Goal: Transaction & Acquisition: Purchase product/service

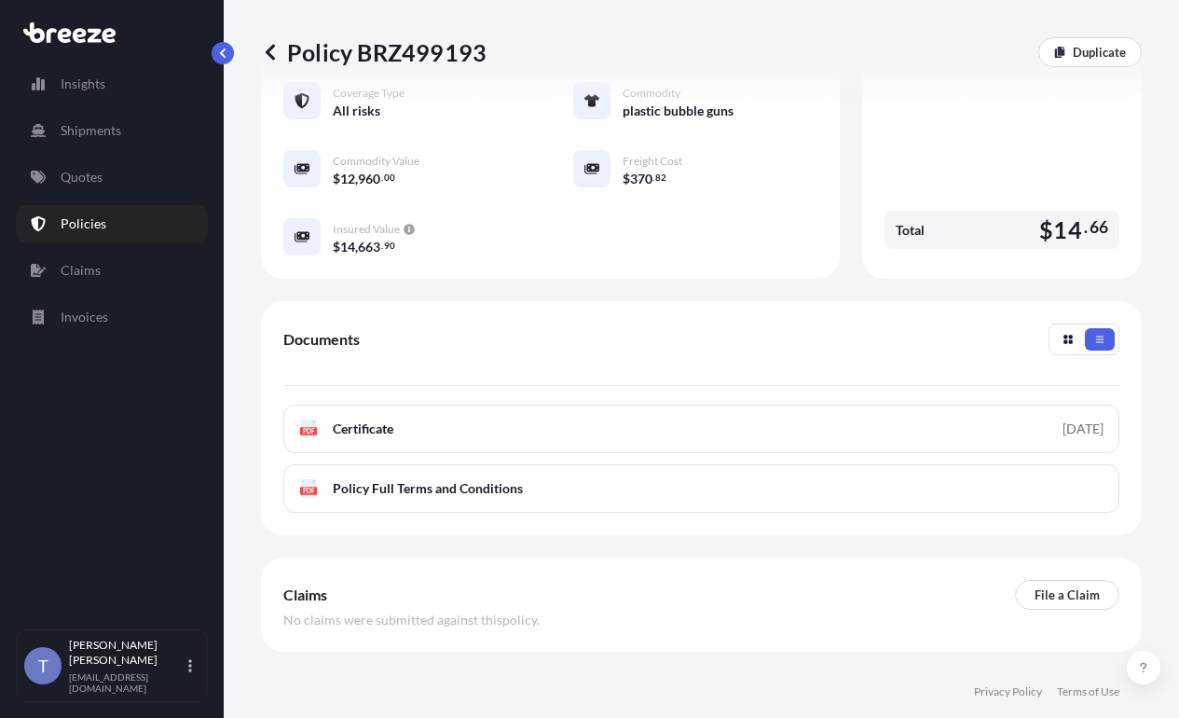
scroll to position [559, 0]
click at [103, 186] on p "Quotes" at bounding box center [82, 177] width 42 height 19
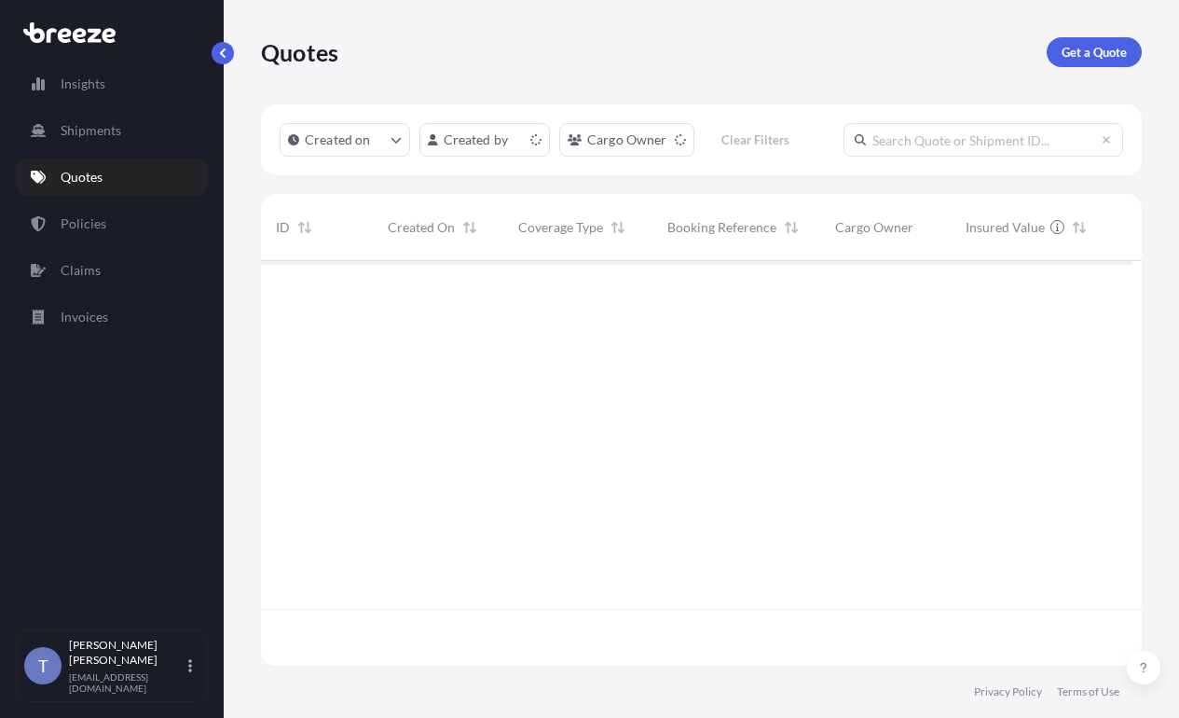
scroll to position [336, 857]
click at [844, 157] on input "text" at bounding box center [984, 140] width 280 height 34
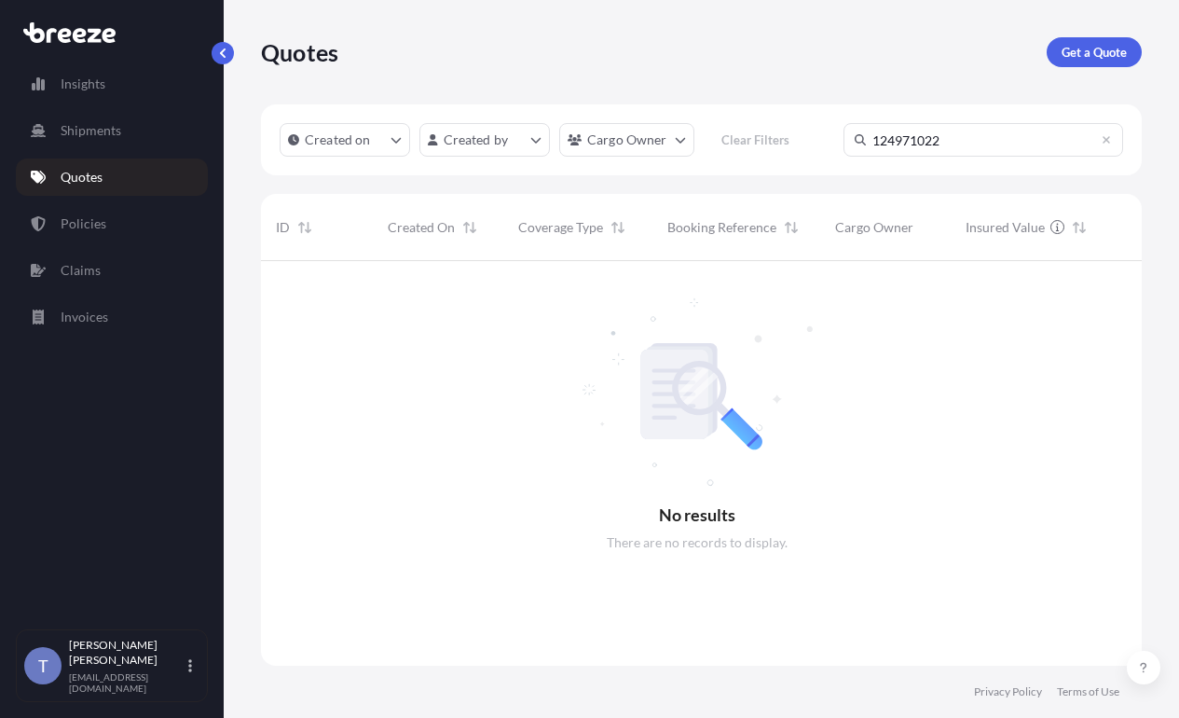
scroll to position [393, 857]
click at [844, 157] on input "124971022" at bounding box center [984, 140] width 280 height 34
type input "124971022"
click at [75, 186] on p "Quotes" at bounding box center [82, 177] width 42 height 19
click at [1104, 57] on p "Get a Quote" at bounding box center [1094, 52] width 65 height 19
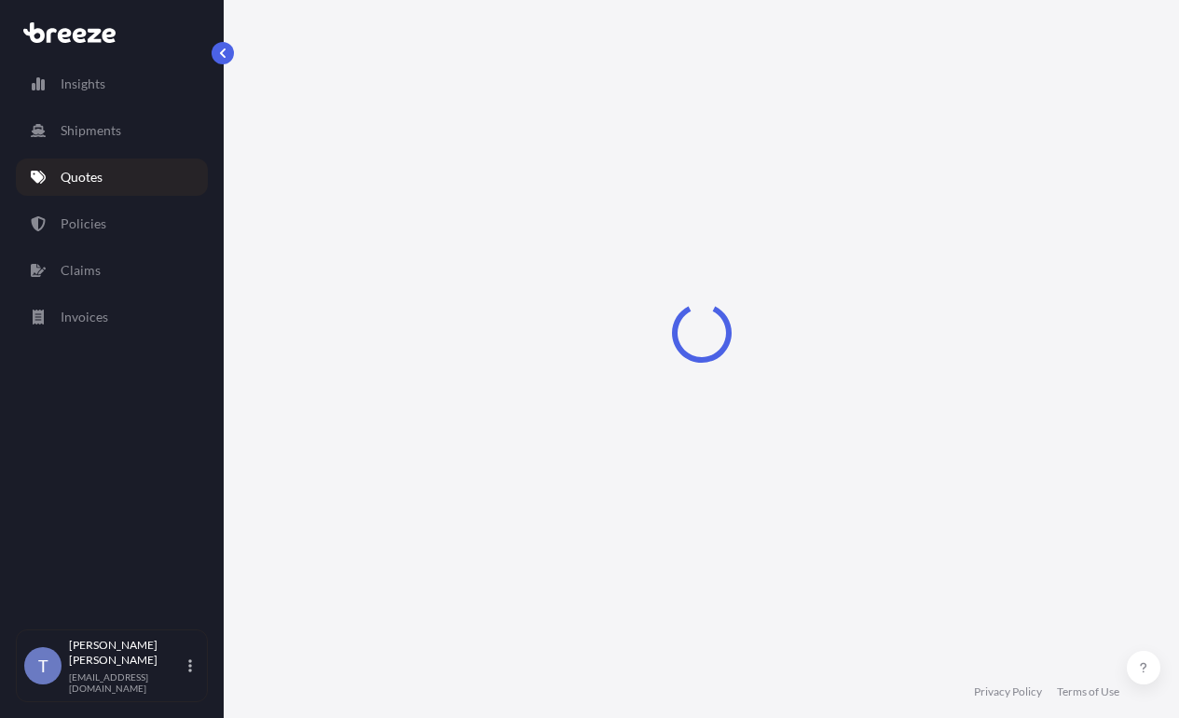
select select "Sea"
select select "1"
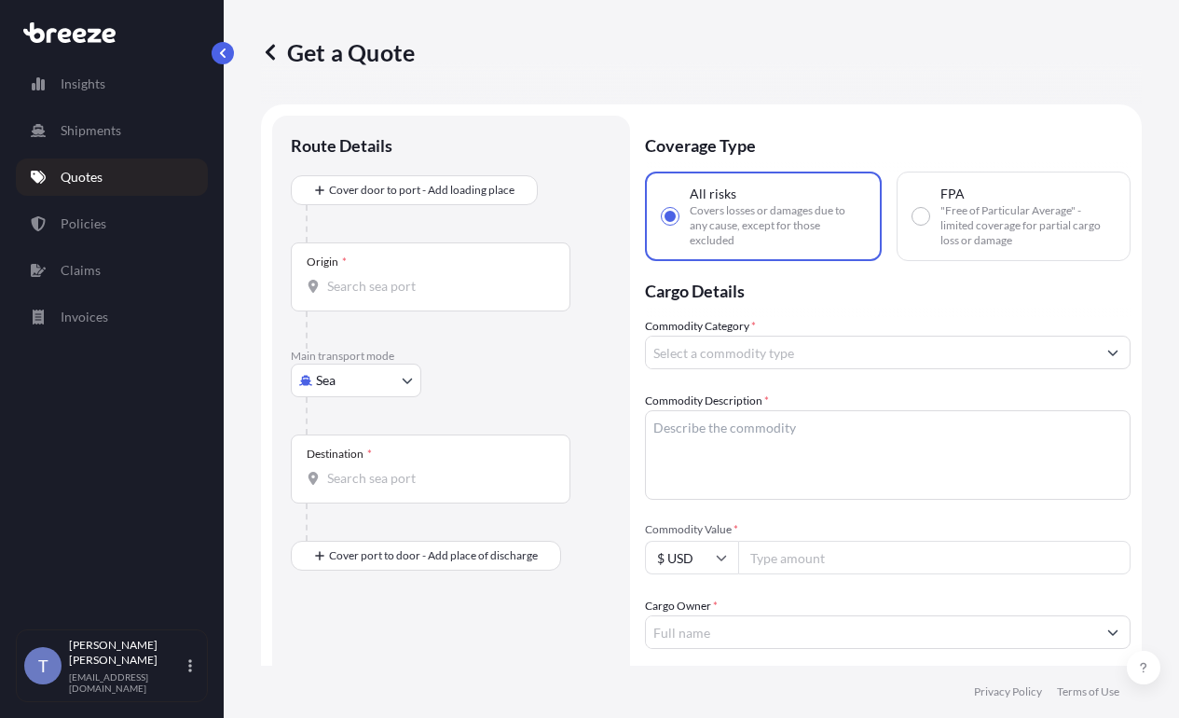
scroll to position [34, 0]
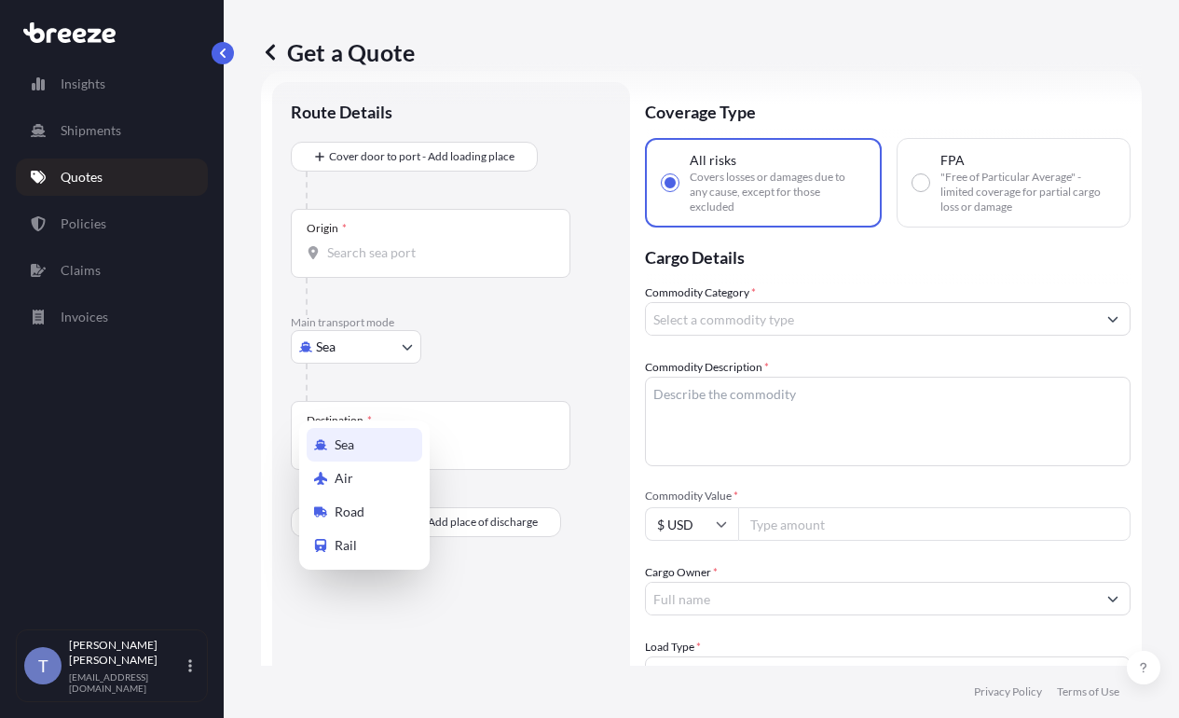
click at [359, 394] on body "Insights Shipments Quotes Policies Claims Invoices T [PERSON_NAME] [EMAIL_ADDRE…" at bounding box center [589, 428] width 1179 height 857
click at [373, 527] on div "Road" at bounding box center [365, 512] width 116 height 34
select select "Road"
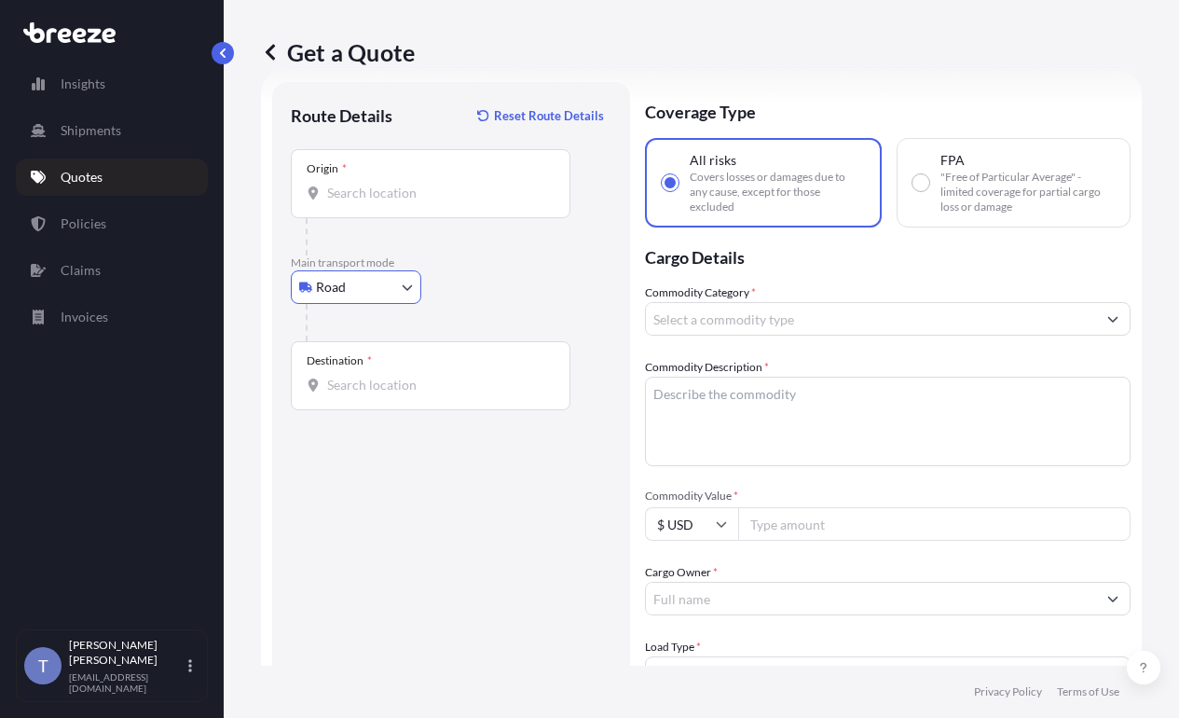
click at [429, 218] on div "Origin *" at bounding box center [431, 183] width 280 height 69
click at [429, 202] on input "Origin *" at bounding box center [437, 193] width 220 height 19
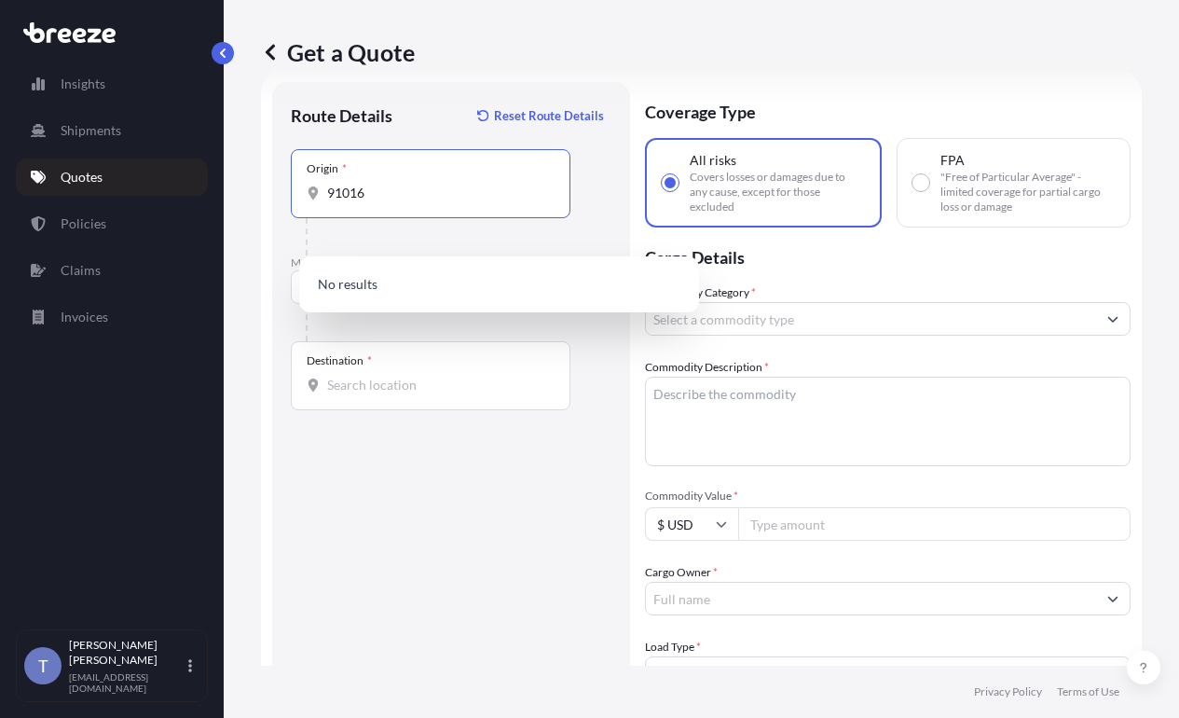
type input "91016"
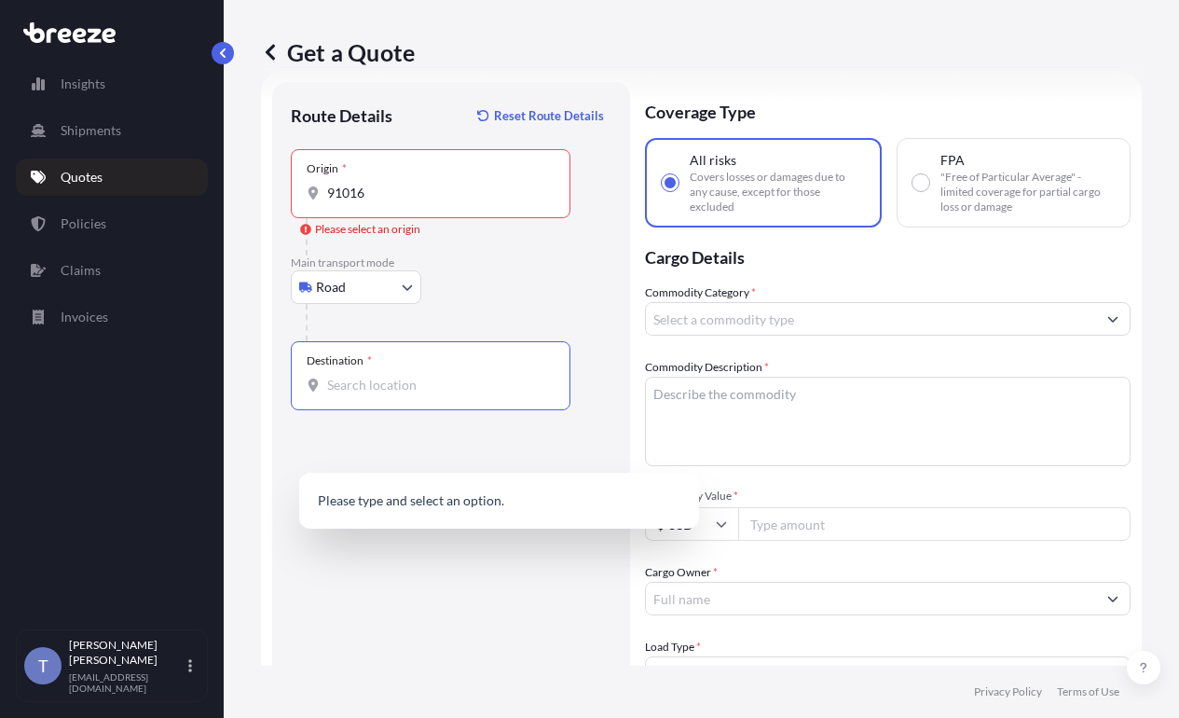
click at [429, 218] on div "Origin * 91016" at bounding box center [431, 183] width 280 height 69
click at [429, 202] on input "91016" at bounding box center [437, 193] width 220 height 19
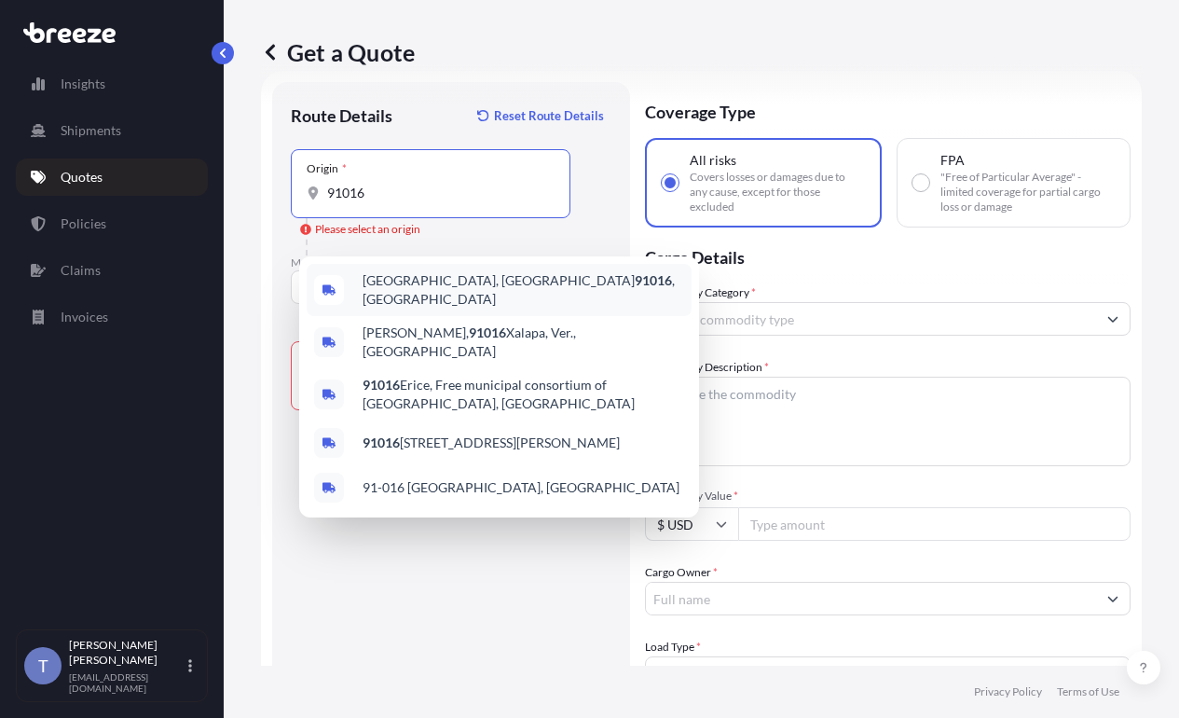
click at [433, 283] on span "[GEOGRAPHIC_DATA] , [GEOGRAPHIC_DATA]" at bounding box center [524, 289] width 322 height 37
type input "[GEOGRAPHIC_DATA], [GEOGRAPHIC_DATA]"
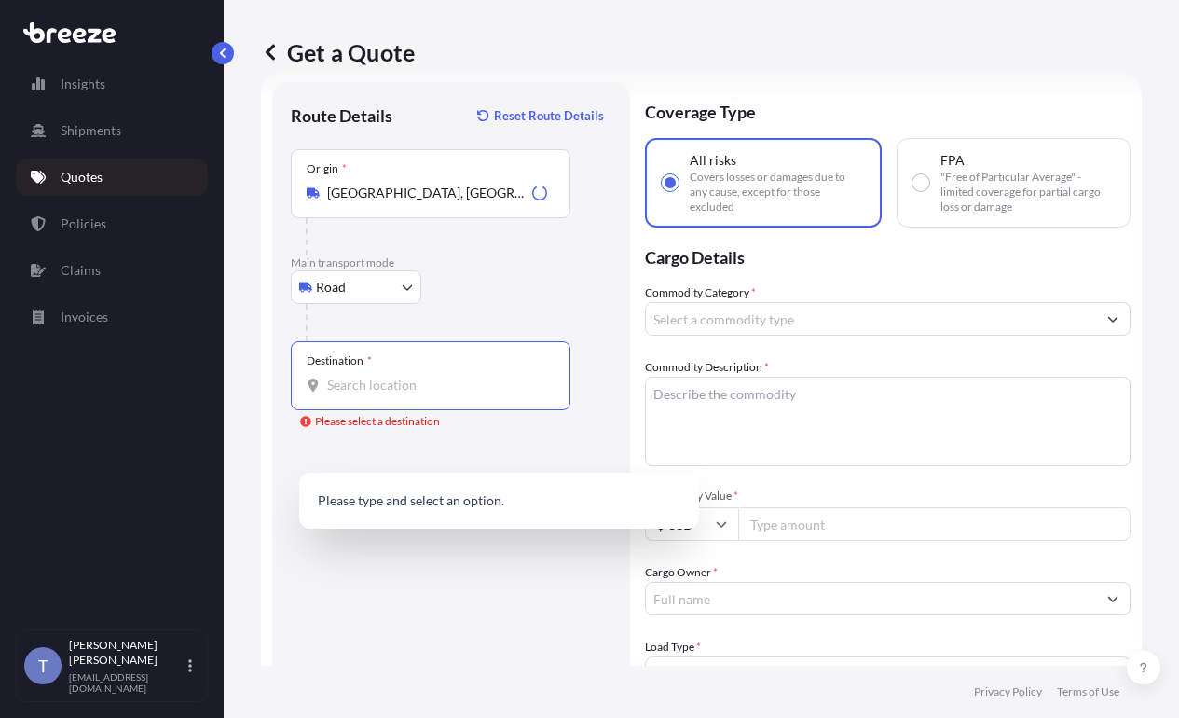
click at [388, 394] on input "Destination * Please select a destination" at bounding box center [437, 385] width 220 height 19
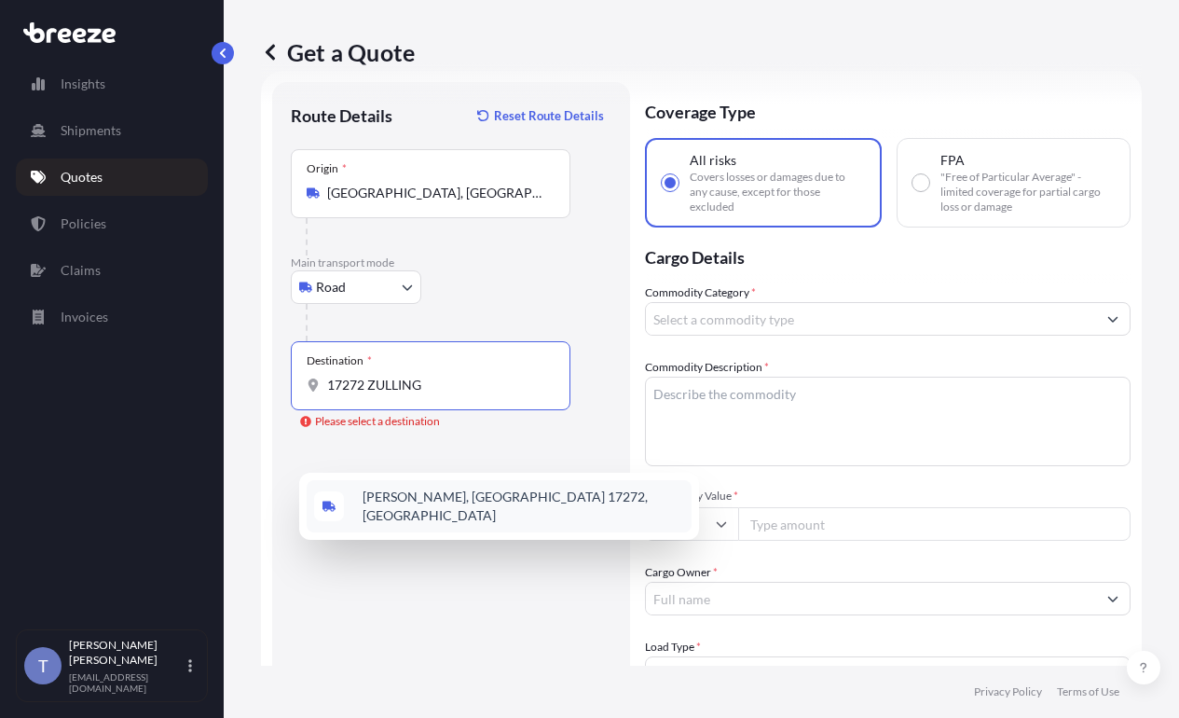
click at [479, 506] on span "[PERSON_NAME], [GEOGRAPHIC_DATA] 17272, [GEOGRAPHIC_DATA]" at bounding box center [524, 505] width 322 height 37
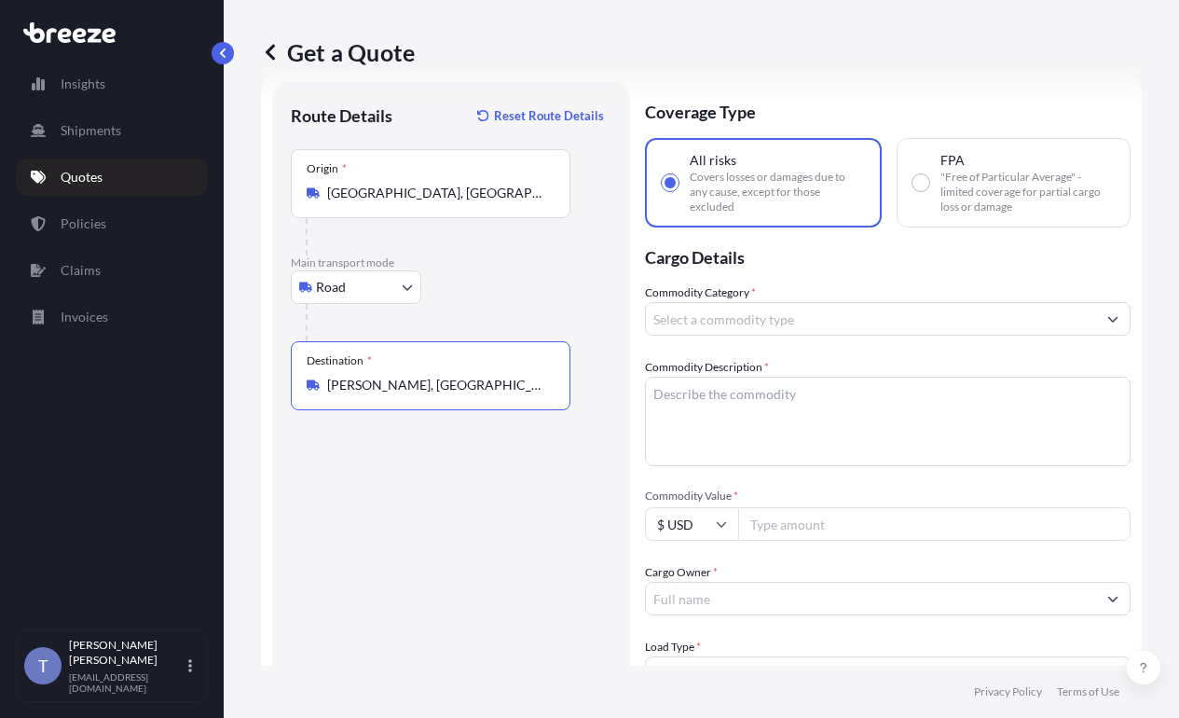
type input "[PERSON_NAME], [GEOGRAPHIC_DATA] 17272, [GEOGRAPHIC_DATA]"
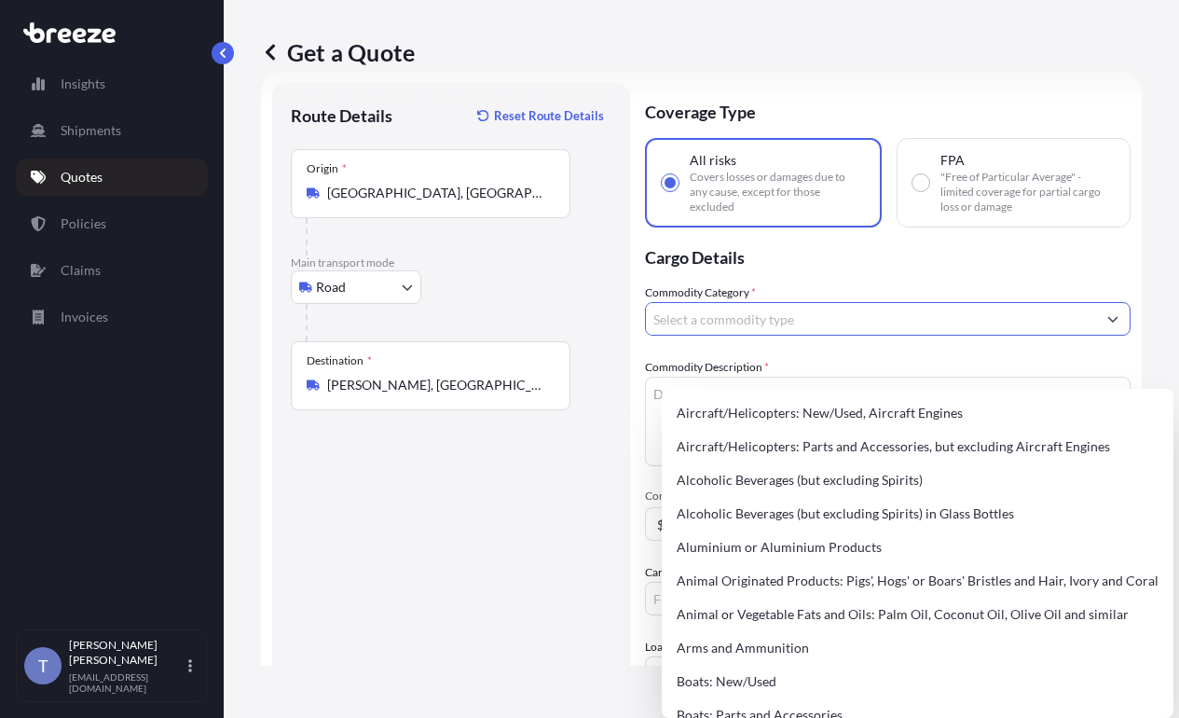
click at [769, 336] on input "Commodity Category *" at bounding box center [871, 319] width 450 height 34
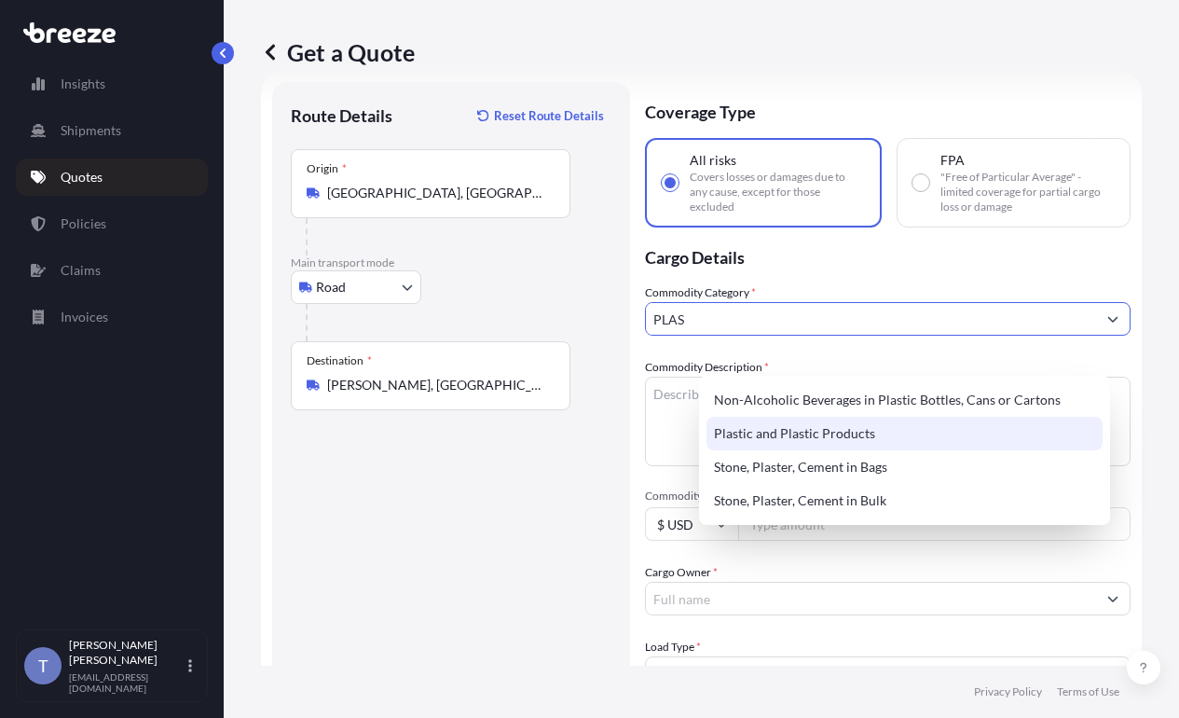
click at [805, 435] on div "Plastic and Plastic Products" at bounding box center [905, 434] width 396 height 34
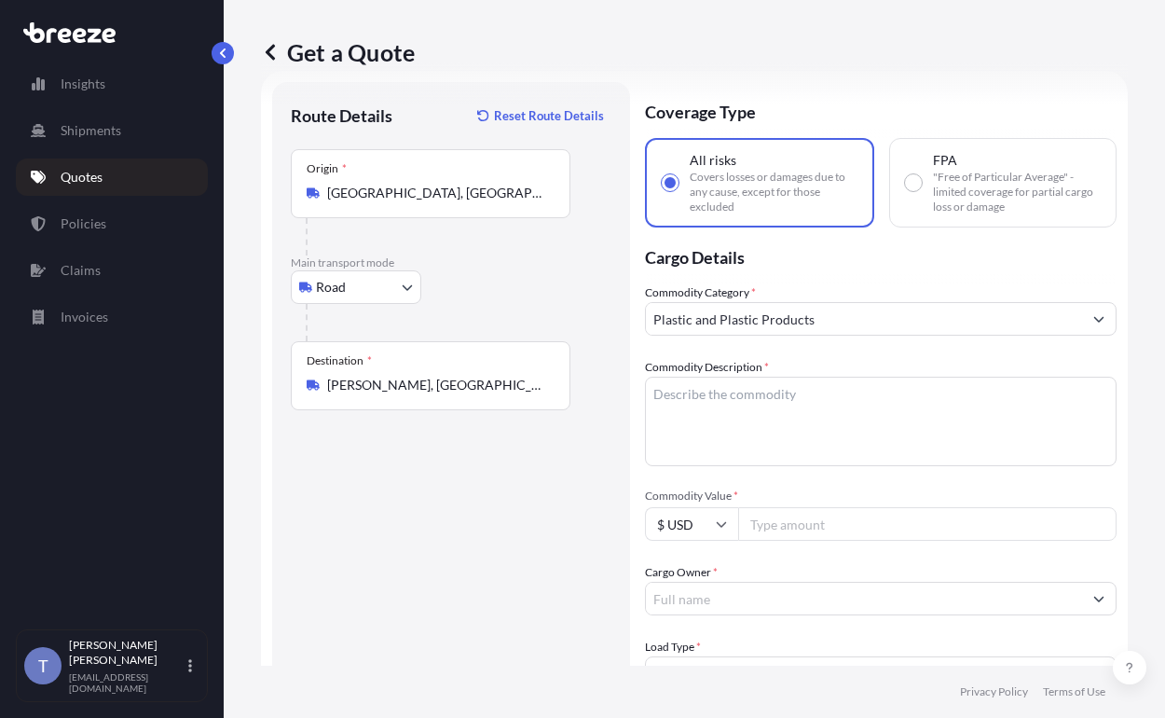
type input "Aircraft/Helicopters: Parts and Accessories, but excluding Aircraft Engines"
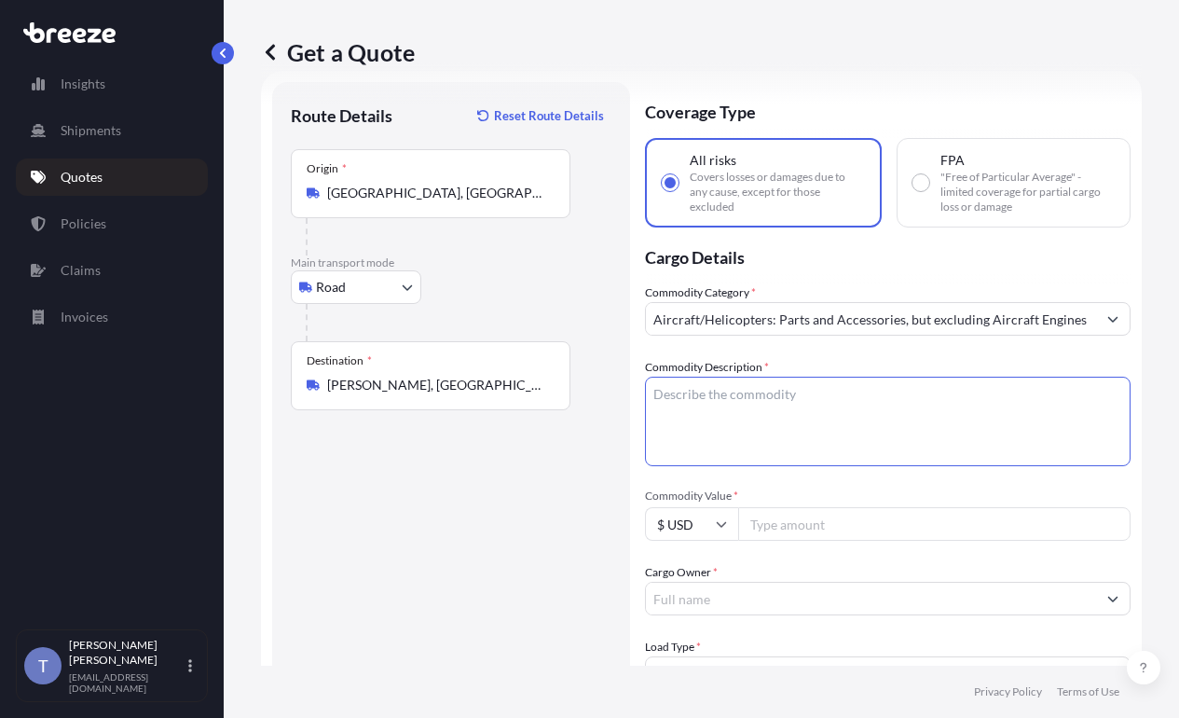
click at [1010, 436] on textarea "Commodity Description *" at bounding box center [888, 421] width 486 height 89
paste textarea "polycarbonate panels"
click at [723, 418] on textarea "polycarbonate panels" at bounding box center [888, 421] width 486 height 89
type textarea "polycarbonate panels"
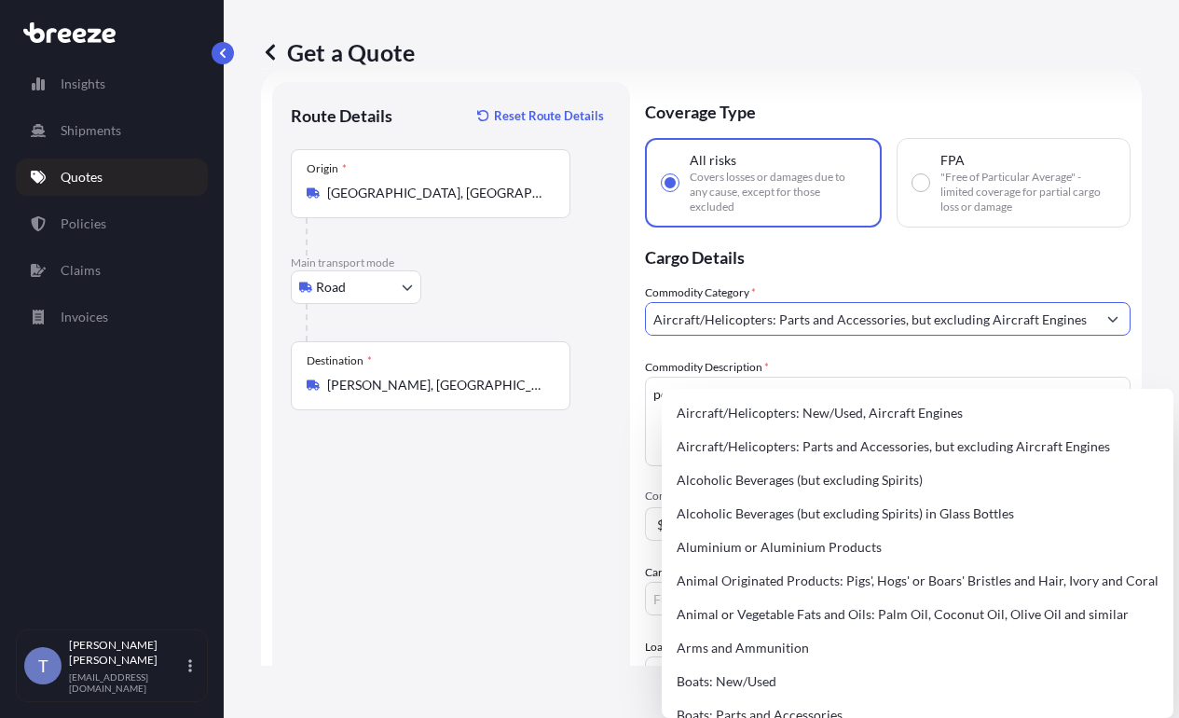
click at [805, 336] on input "Aircraft/Helicopters: Parts and Accessories, but excluding Aircraft Engines" at bounding box center [871, 319] width 450 height 34
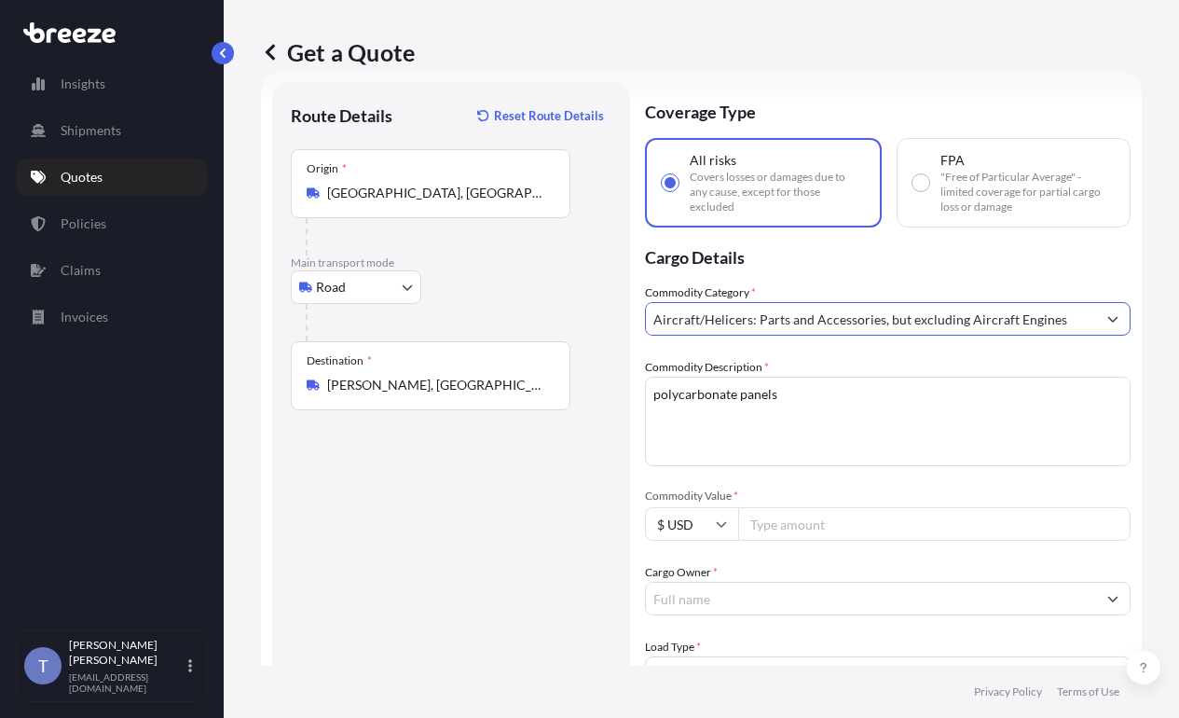
type input "Aircraft/Heliers: Parts and Accessories, but excluding Aircraft Engines"
click at [801, 336] on input "Aircraft/Heliers: Parts and Accessories, but excluding Aircraft Engines" at bounding box center [871, 319] width 450 height 34
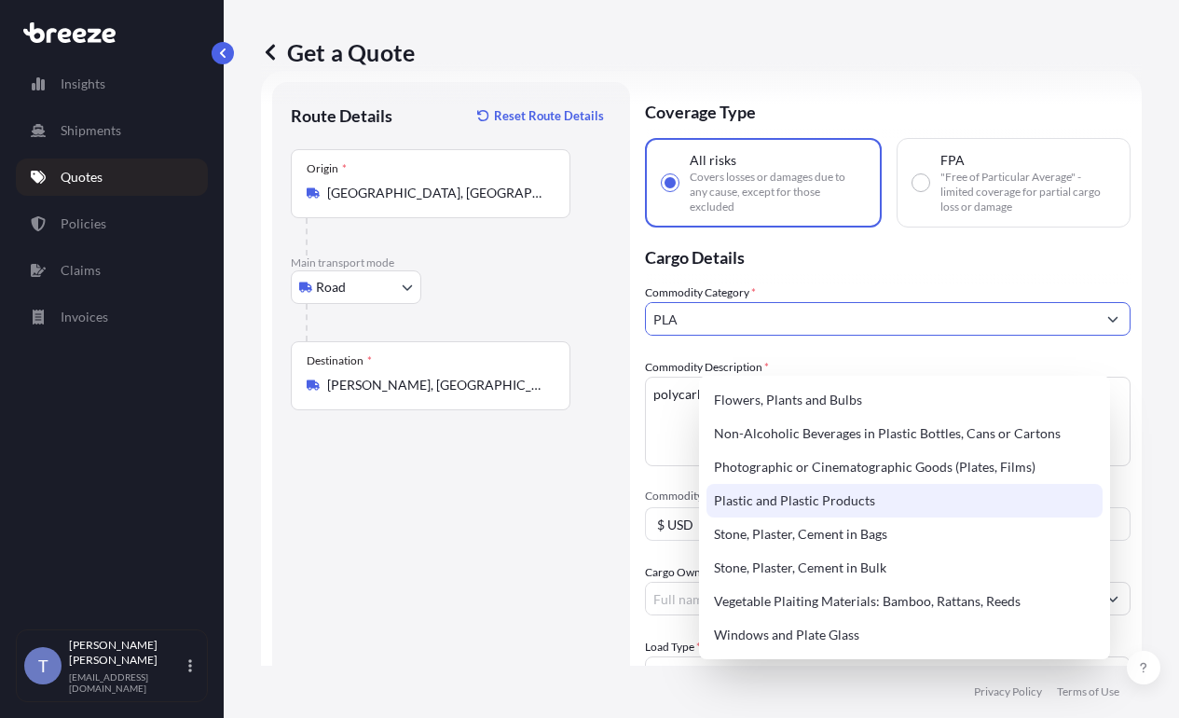
click at [804, 517] on div "Plastic and Plastic Products" at bounding box center [905, 501] width 396 height 34
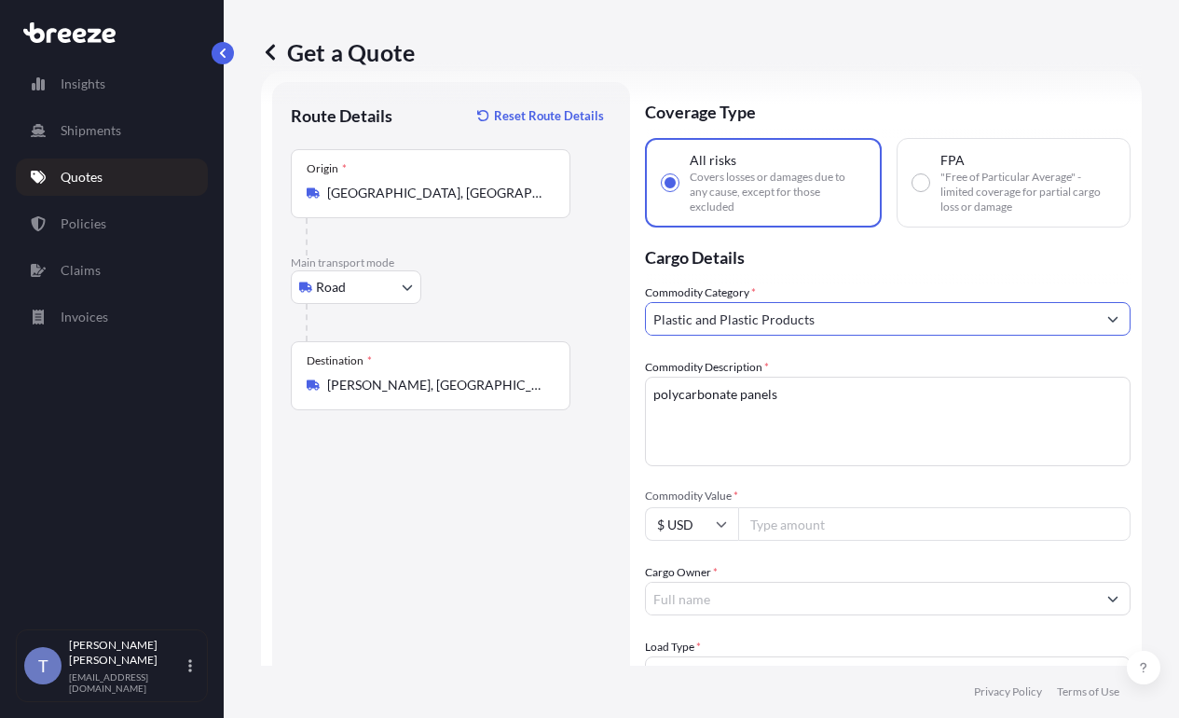
type input "Plastic and Plastic Products"
click at [630, 542] on div "Route Details Reset Route Details Place of loading Road Road Rail Origin * [GEO…" at bounding box center [451, 578] width 358 height 992
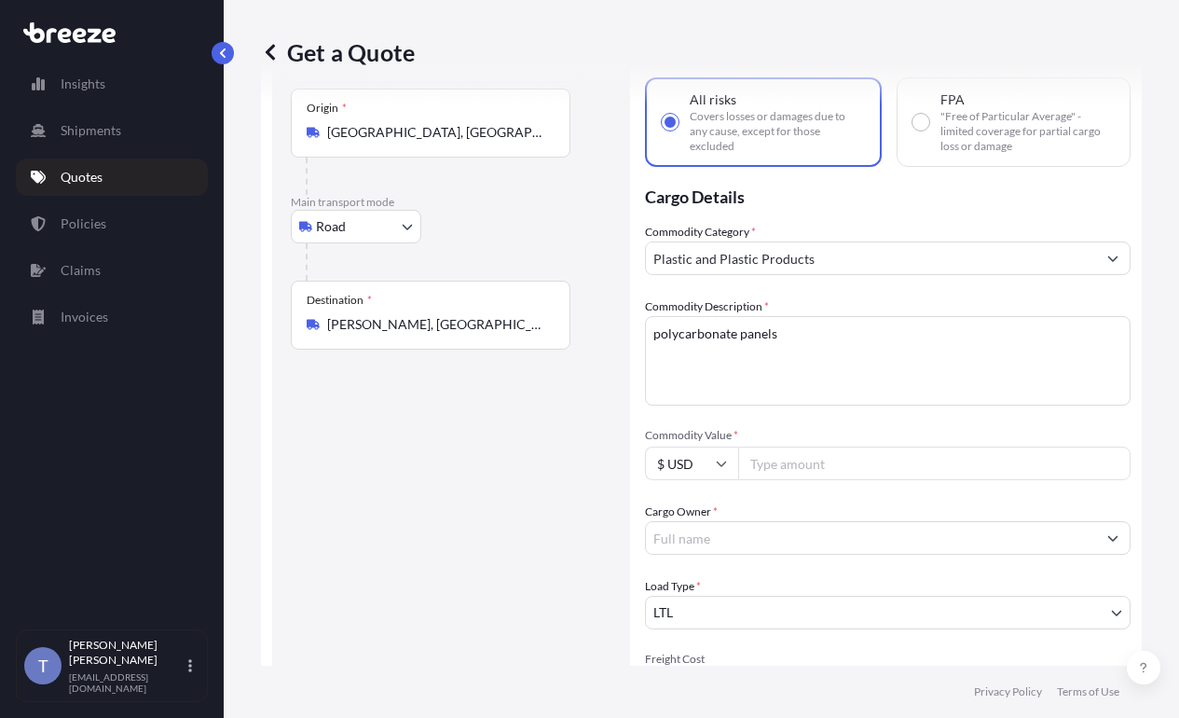
scroll to position [127, 0]
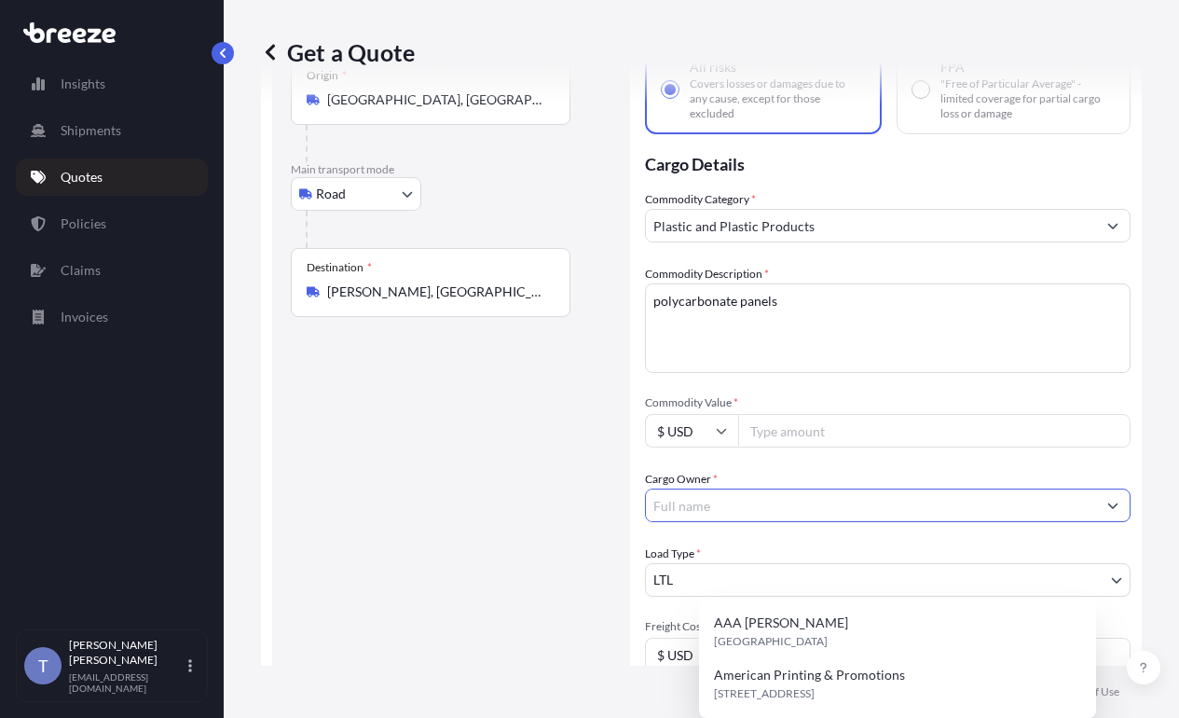
click at [781, 522] on input "Cargo Owner *" at bounding box center [871, 505] width 450 height 34
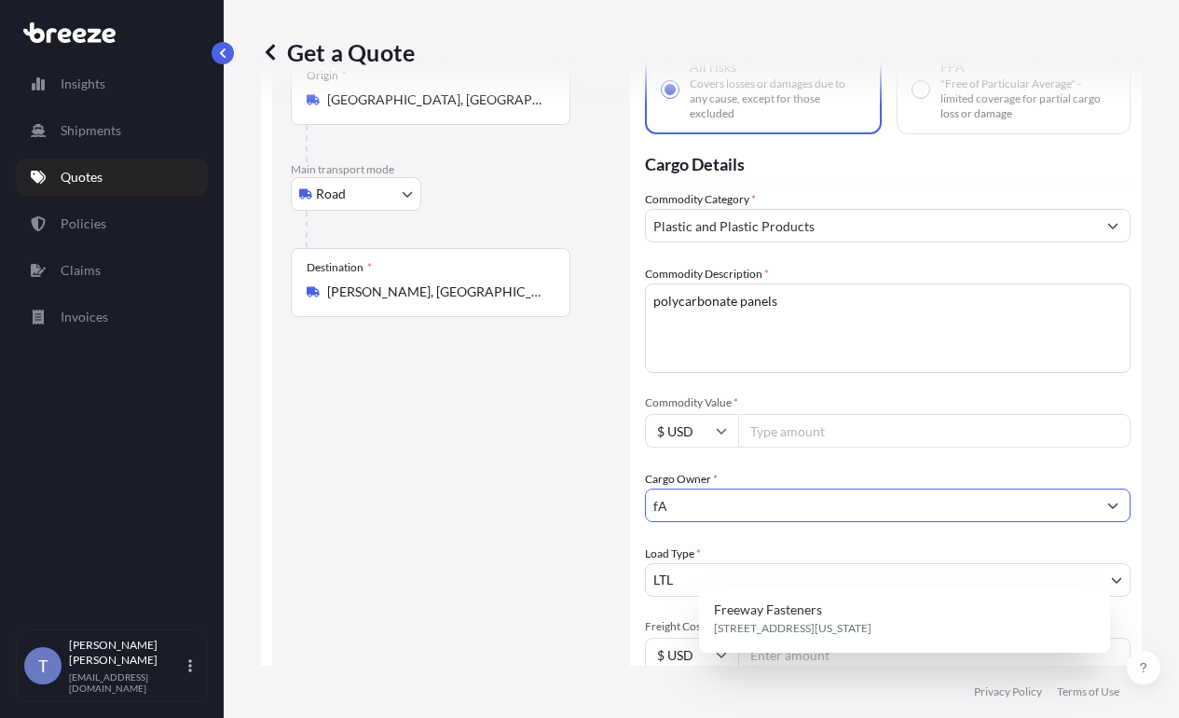
type input "f"
type input "A"
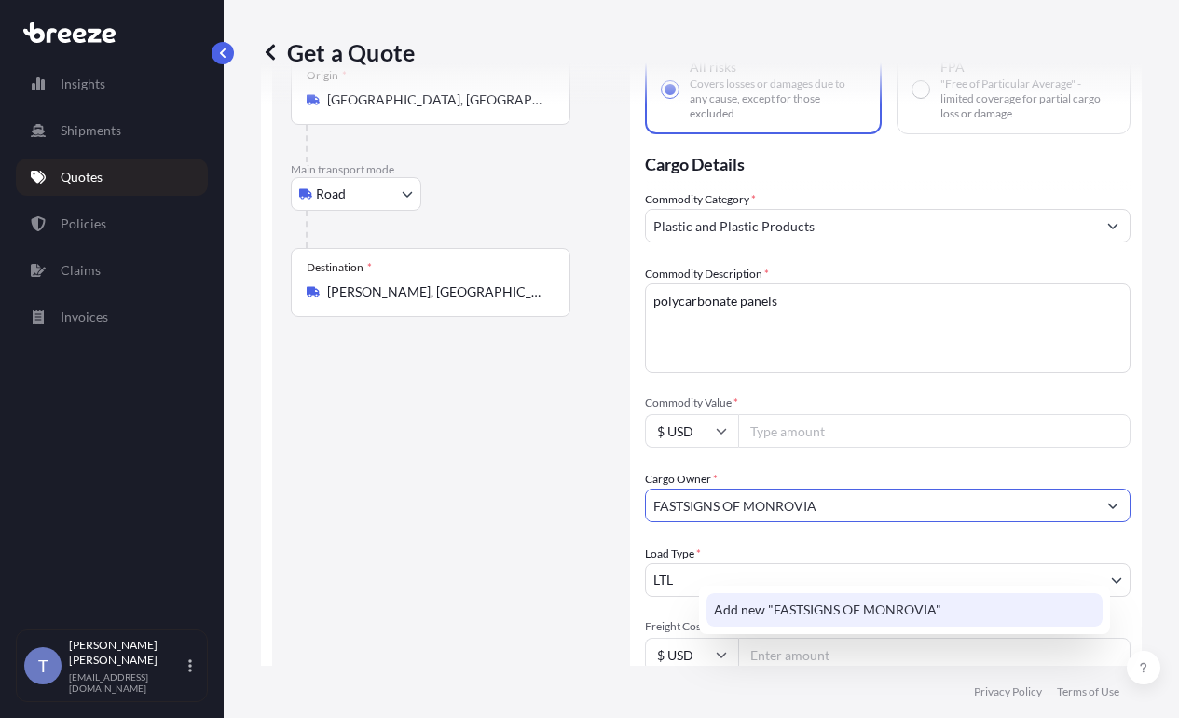
click at [817, 608] on span "Add new "FASTSIGNS OF MONROVIA"" at bounding box center [827, 609] width 227 height 19
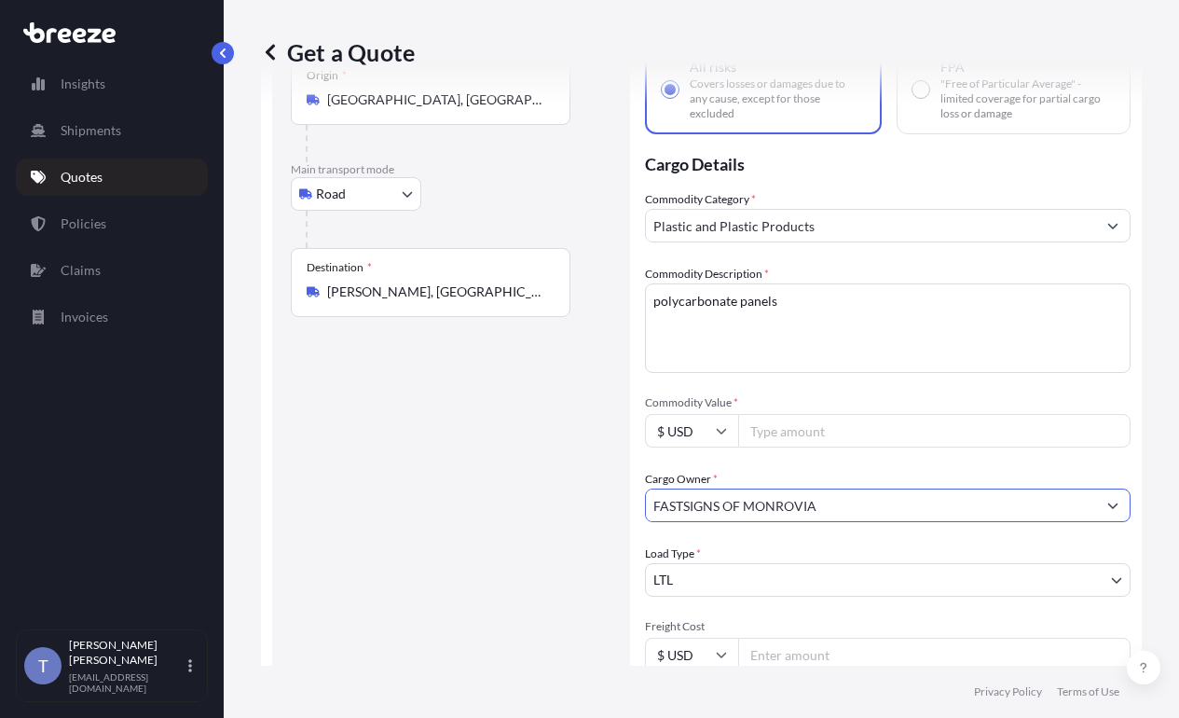
type input "FASTSIGNS OF MONROVIA"
click at [817, 597] on div "Load Type * LTL" at bounding box center [888, 570] width 486 height 52
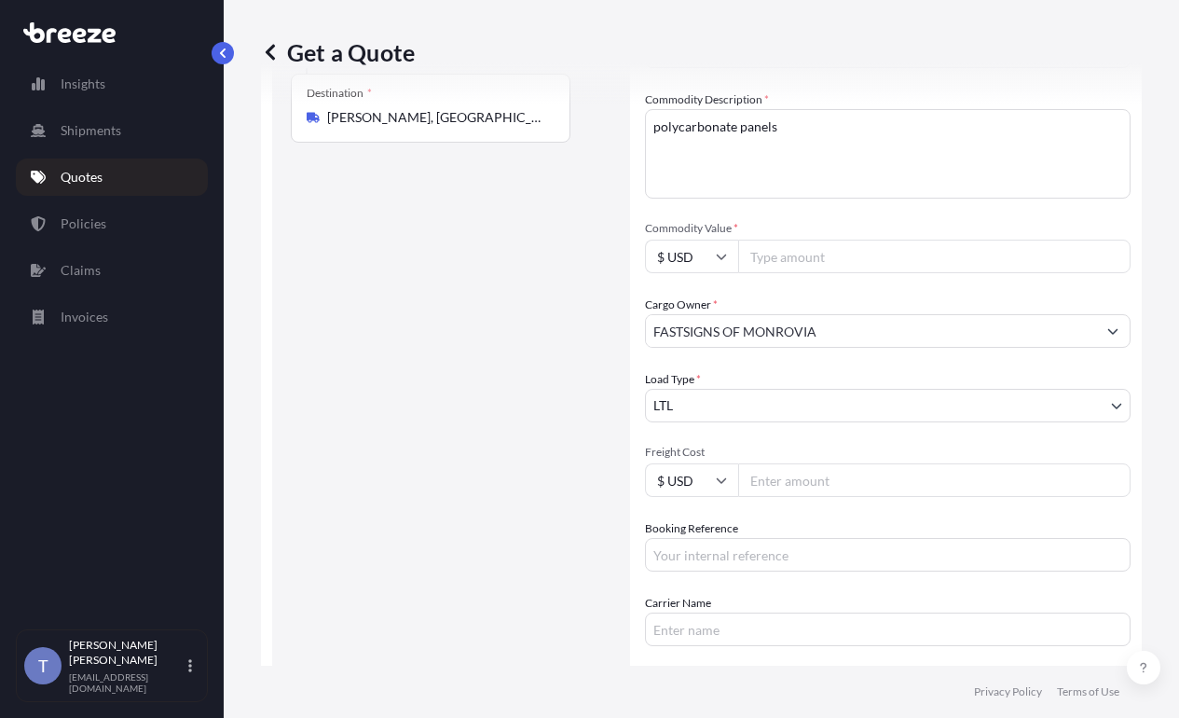
scroll to position [313, 0]
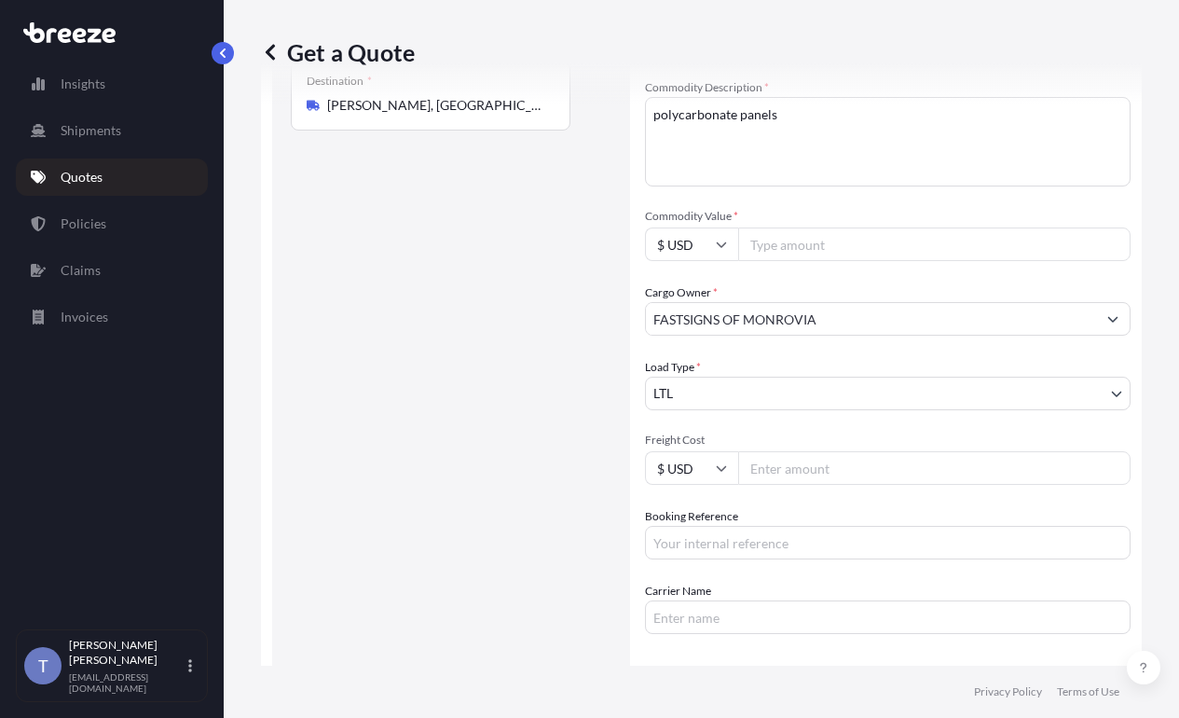
click at [832, 485] on input "Freight Cost" at bounding box center [934, 468] width 392 height 34
click at [795, 559] on input "Booking Reference" at bounding box center [888, 543] width 486 height 34
type input "124971022"
click at [418, 538] on div "Route Details Reset Route Details Place of loading Road Road Rail Origin * [GEO…" at bounding box center [451, 298] width 321 height 954
click at [876, 485] on input "Freight Cost" at bounding box center [934, 468] width 392 height 34
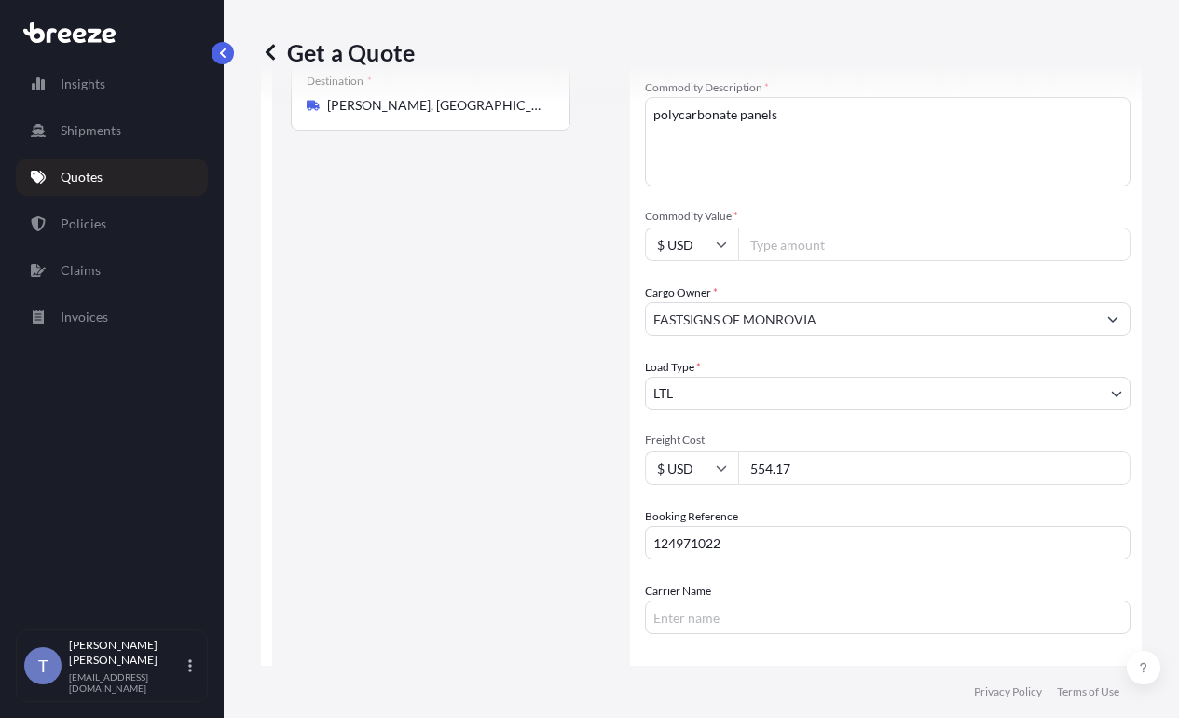
type input "554.17"
